Goal: Information Seeking & Learning: Find specific fact

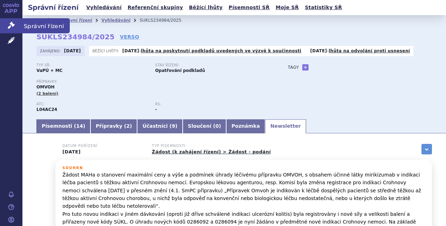
click at [16, 27] on link "Správní řízení" at bounding box center [11, 25] width 22 height 15
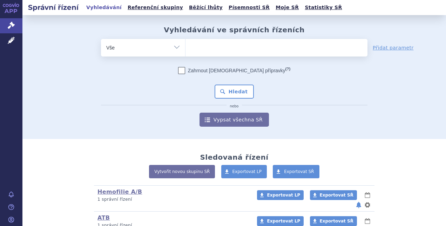
click at [229, 51] on ul at bounding box center [276, 46] width 182 height 15
click at [185, 51] on select at bounding box center [185, 48] width 0 height 18
type input "fa"
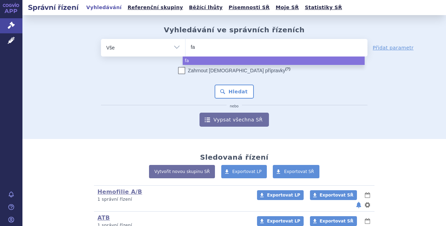
type input "fab"
type input "fabha"
type input "fabhal"
type input "fabhalta"
select select "fabhalta"
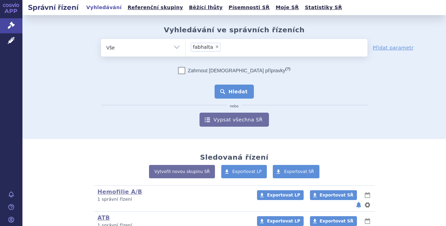
click at [233, 92] on button "Hledat" at bounding box center [234, 91] width 40 height 14
